Goal: Communication & Community: Participate in discussion

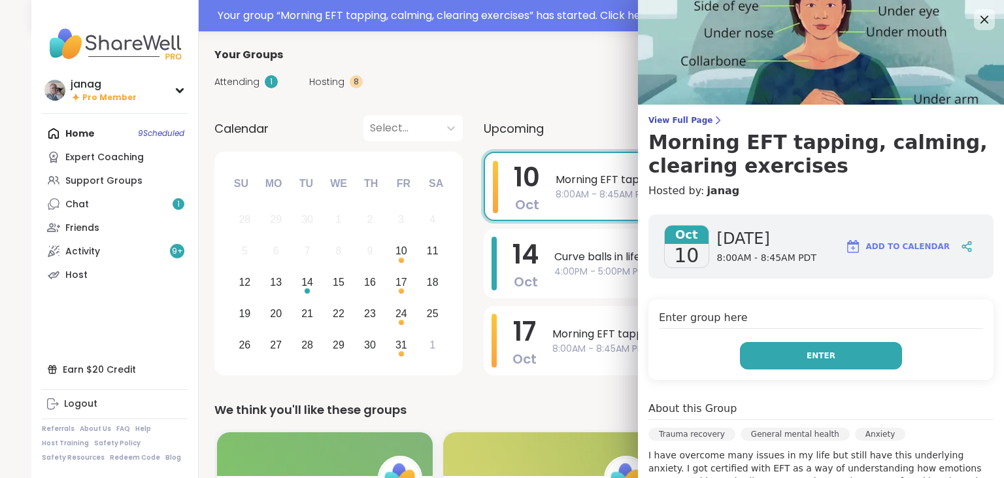
click at [825, 359] on span "Enter" at bounding box center [820, 356] width 29 height 12
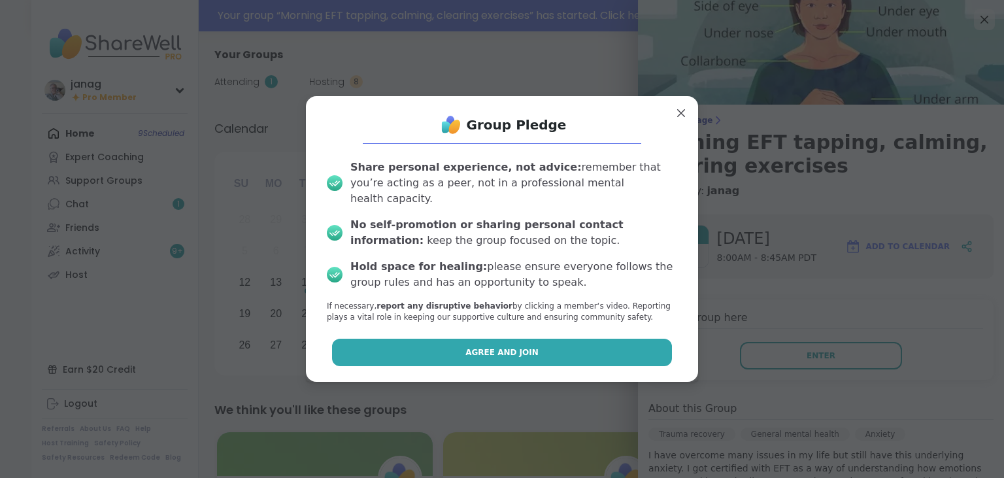
click at [538, 344] on button "Agree and Join" at bounding box center [502, 352] width 340 height 27
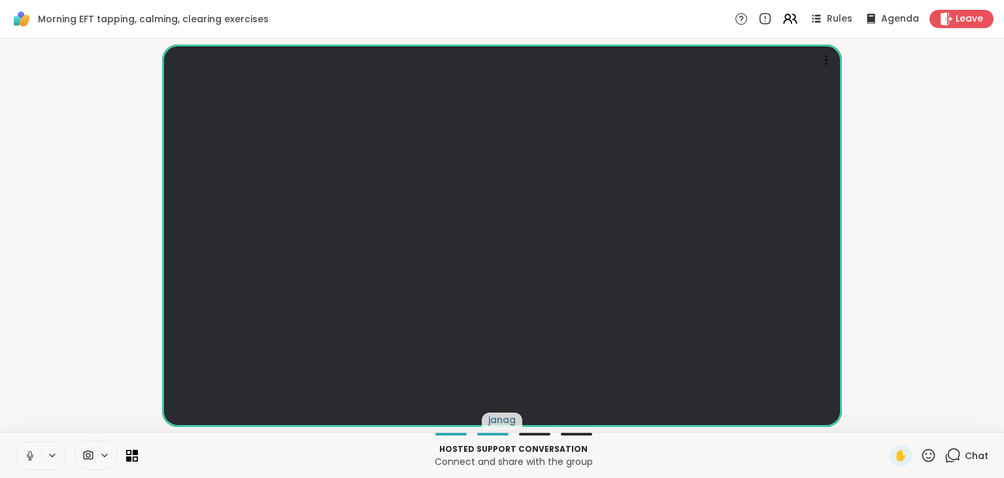
click at [955, 454] on icon at bounding box center [952, 455] width 16 height 16
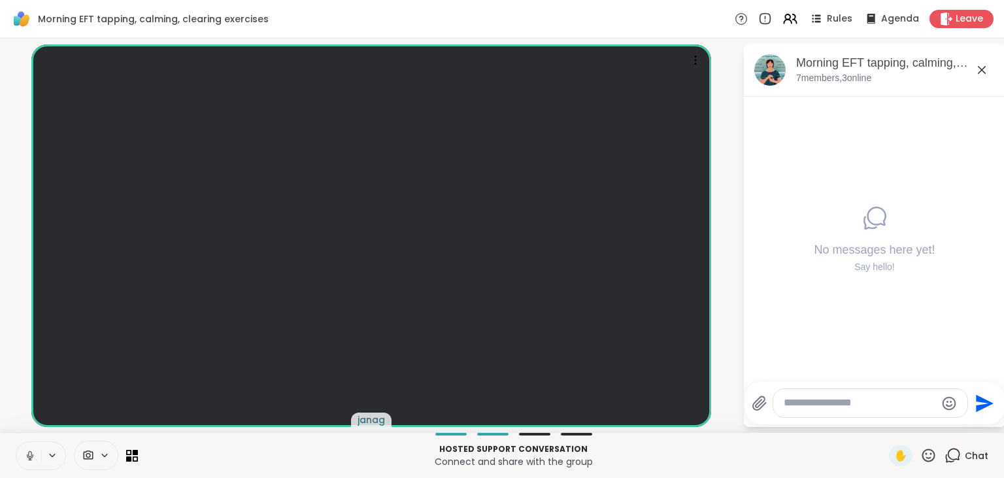
click at [793, 406] on textarea "Type your message" at bounding box center [860, 403] width 152 height 14
click at [756, 405] on icon at bounding box center [759, 403] width 12 height 14
click at [0, 0] on input "file" at bounding box center [0, 0] width 0 height 0
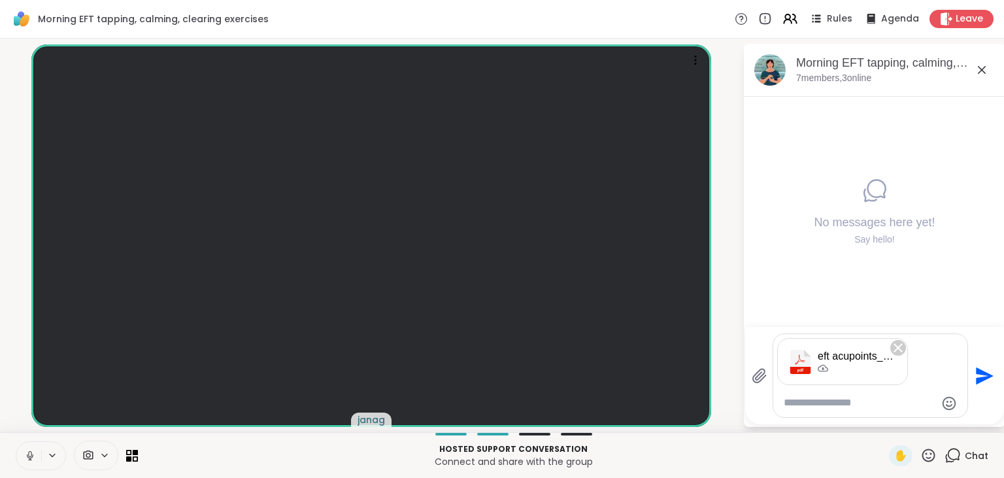
click at [987, 375] on icon "Send" at bounding box center [985, 376] width 18 height 18
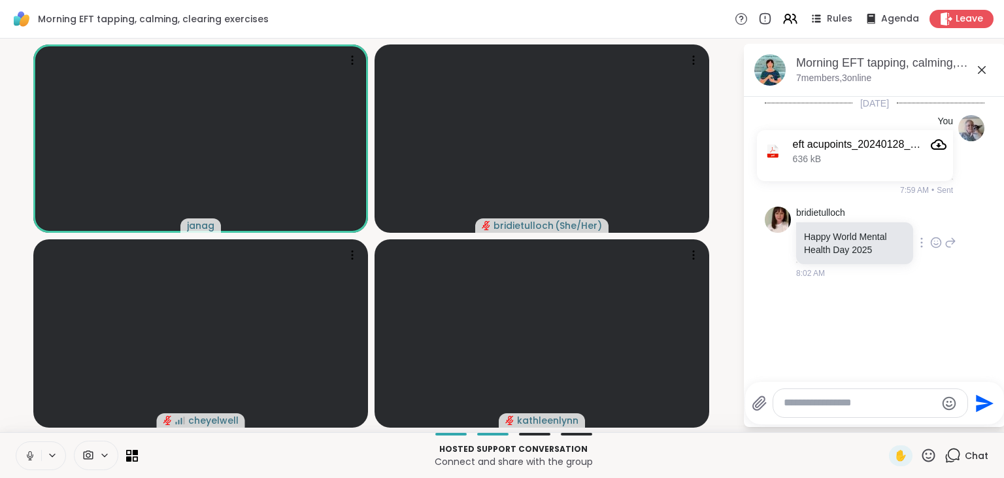
click at [937, 239] on icon at bounding box center [936, 242] width 12 height 13
click at [829, 217] on div "Select Reaction: Heart" at bounding box center [832, 222] width 12 height 12
click at [840, 406] on textarea "Type your message" at bounding box center [860, 403] width 152 height 14
type textarea "**********"
click at [980, 397] on icon "Send" at bounding box center [987, 403] width 18 height 18
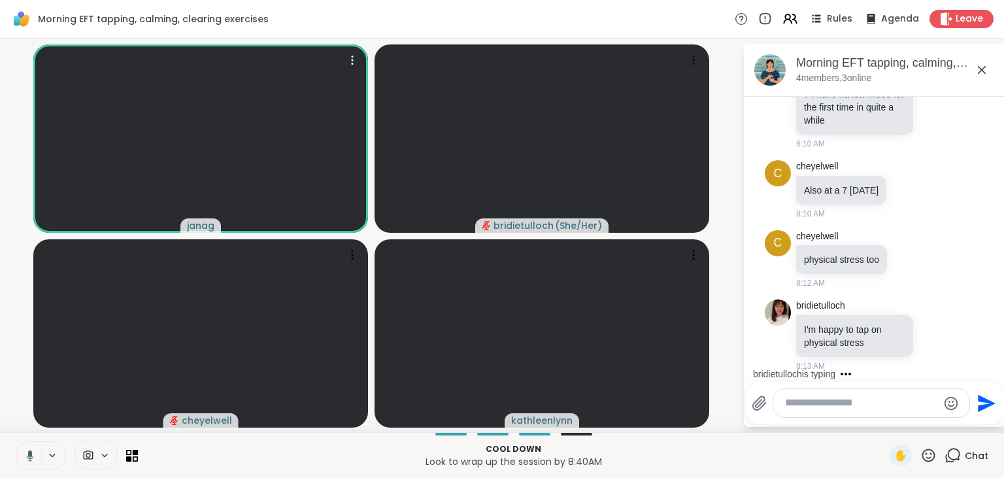
scroll to position [465, 0]
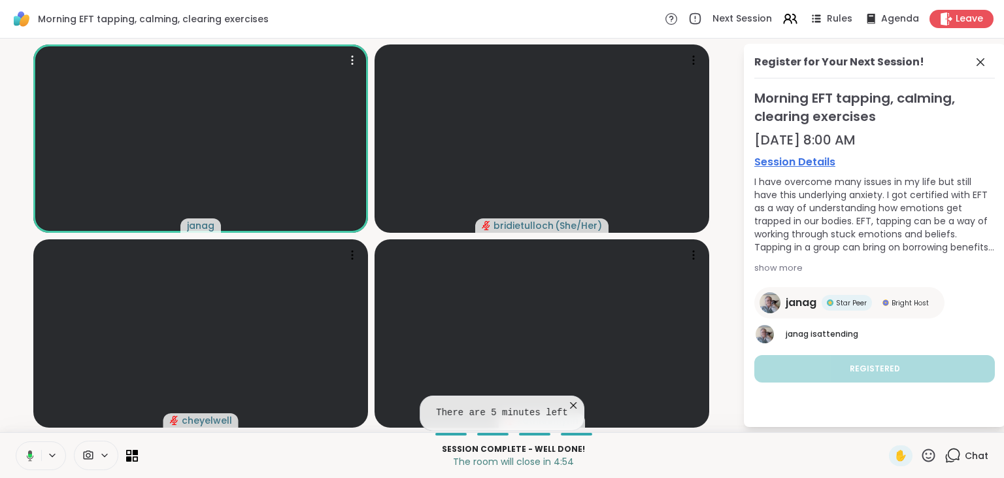
click at [106, 132] on div at bounding box center [200, 138] width 335 height 188
click at [987, 61] on icon at bounding box center [980, 62] width 16 height 16
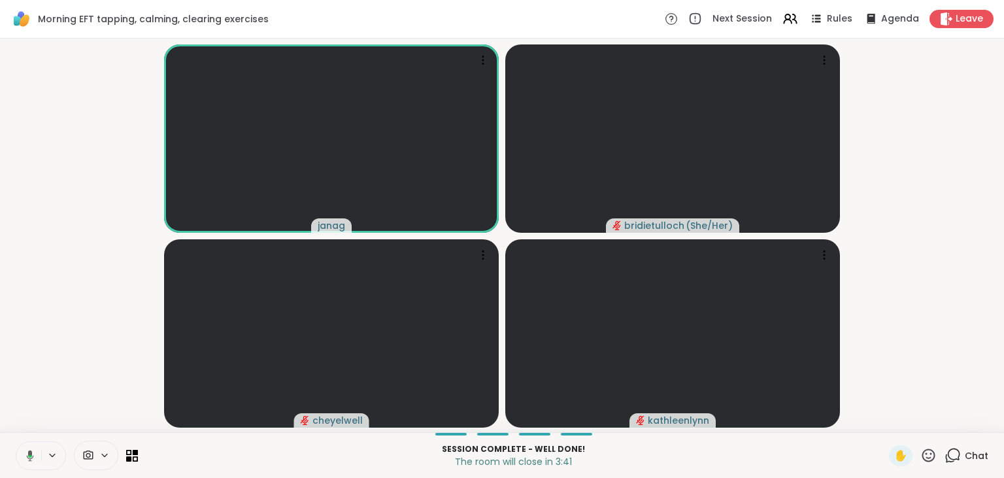
click at [958, 456] on icon at bounding box center [952, 455] width 16 height 16
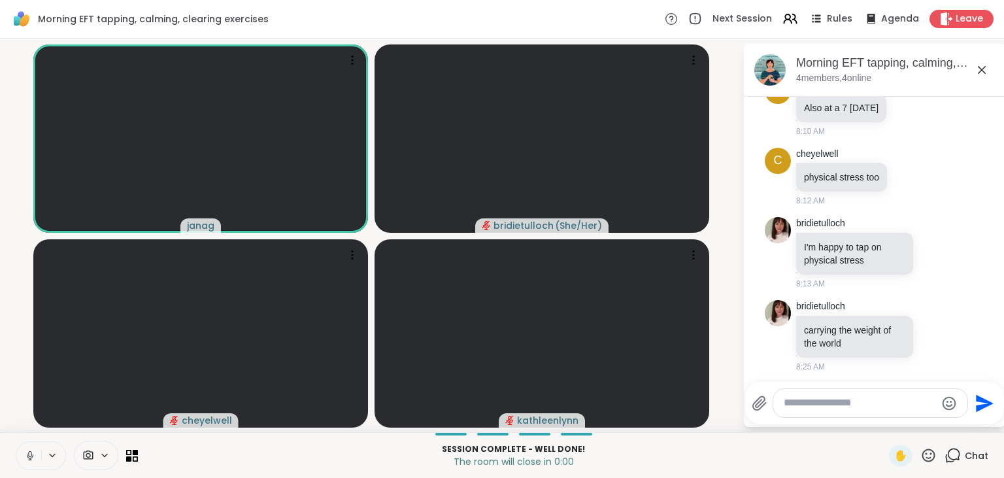
scroll to position [548, 0]
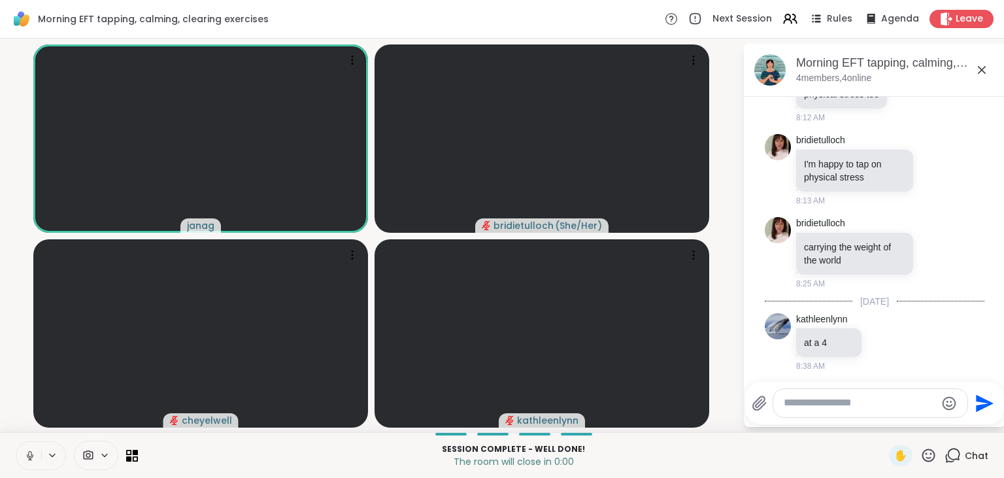
click at [807, 401] on textarea "Type your message" at bounding box center [860, 403] width 152 height 14
type textarea "*"
click at [985, 399] on icon "Send" at bounding box center [984, 403] width 21 height 21
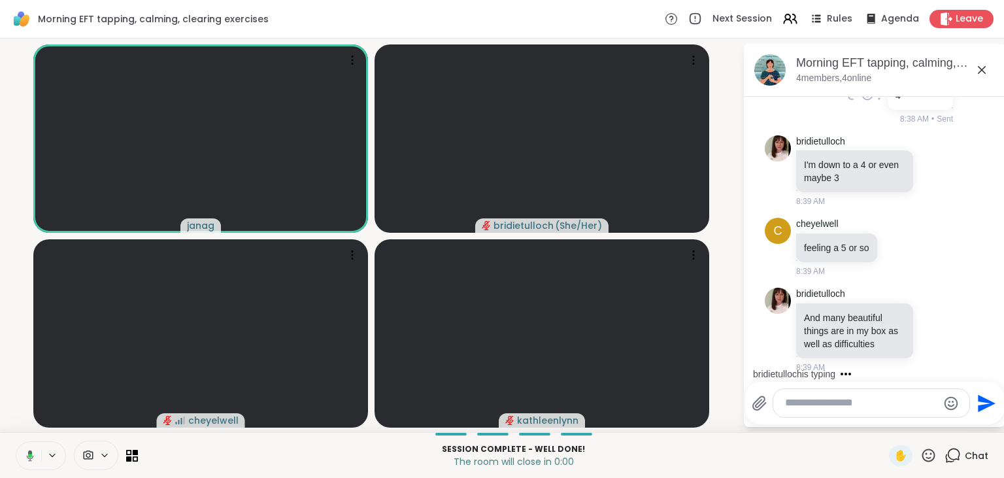
scroll to position [934, 0]
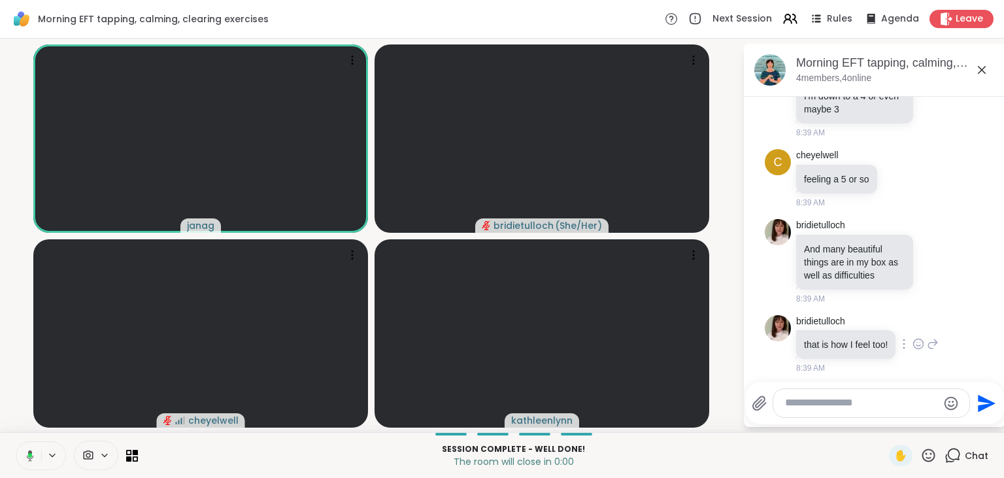
click at [921, 337] on icon at bounding box center [918, 343] width 12 height 13
click at [921, 317] on div "Select Reaction: Heart" at bounding box center [918, 323] width 12 height 12
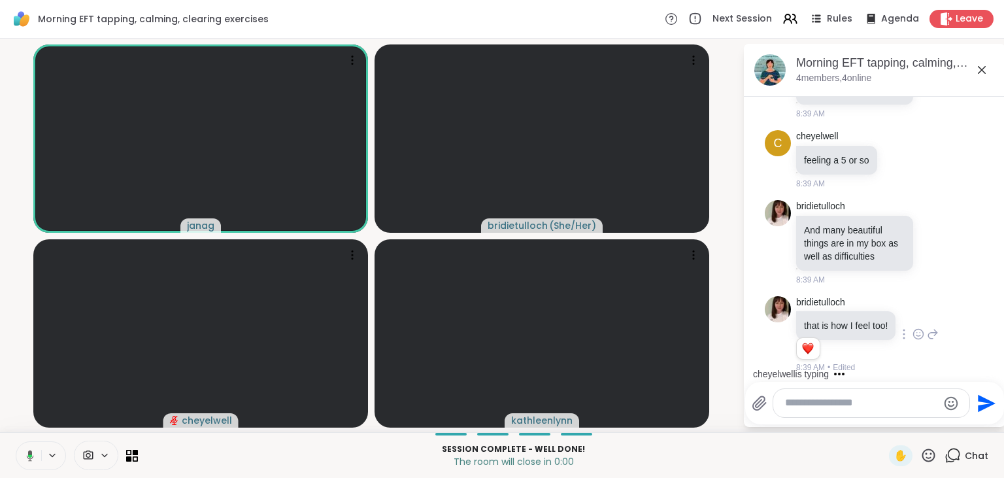
scroll to position [1087, 0]
